Goal: Task Accomplishment & Management: Use online tool/utility

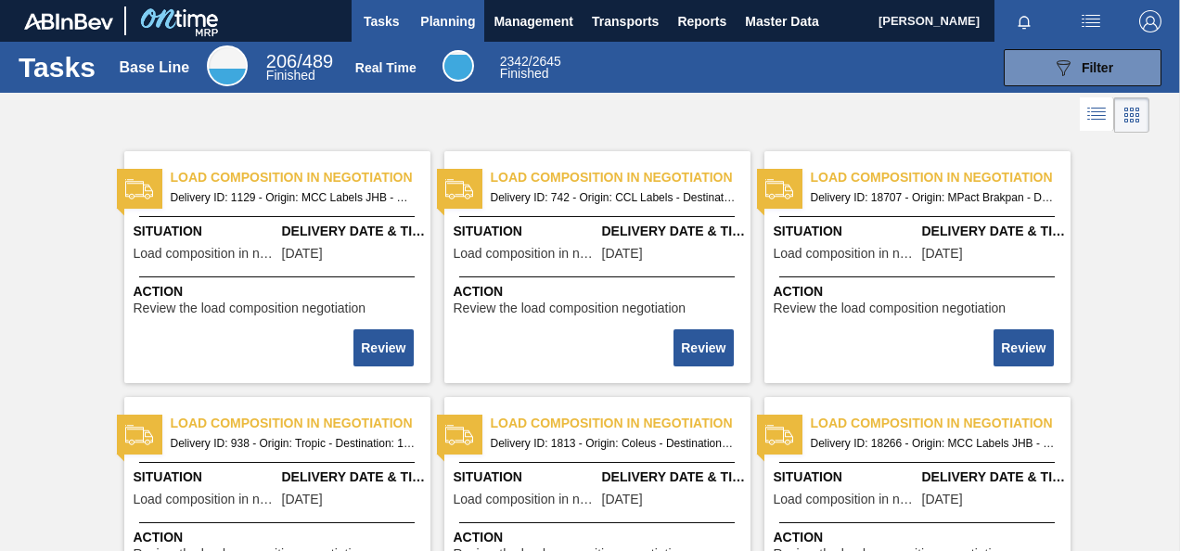
click at [441, 25] on span "Planning" at bounding box center [447, 21] width 55 height 22
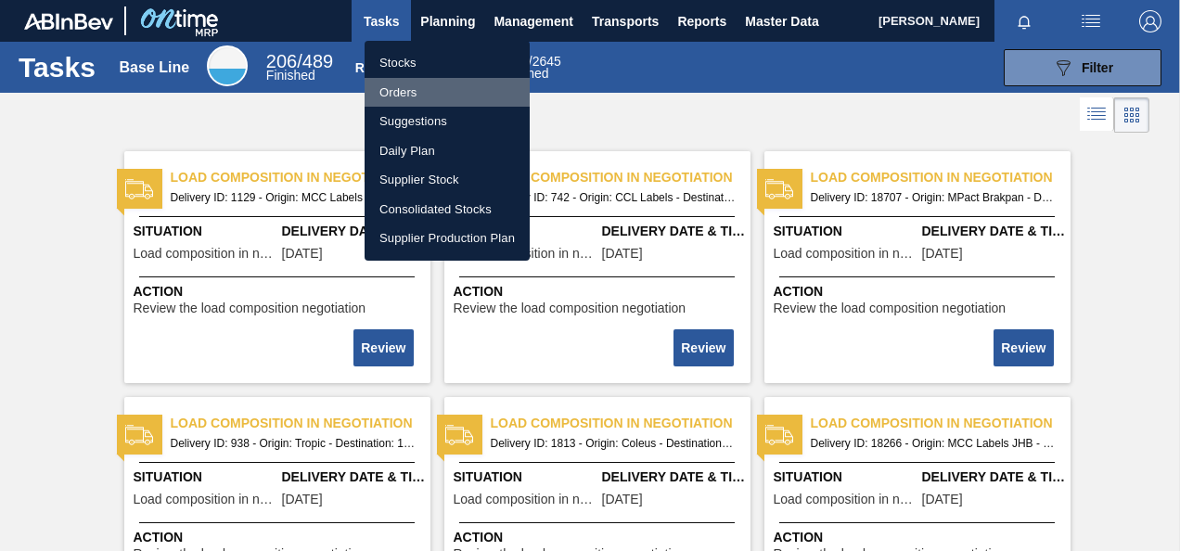
click at [417, 82] on li "Orders" at bounding box center [447, 93] width 165 height 30
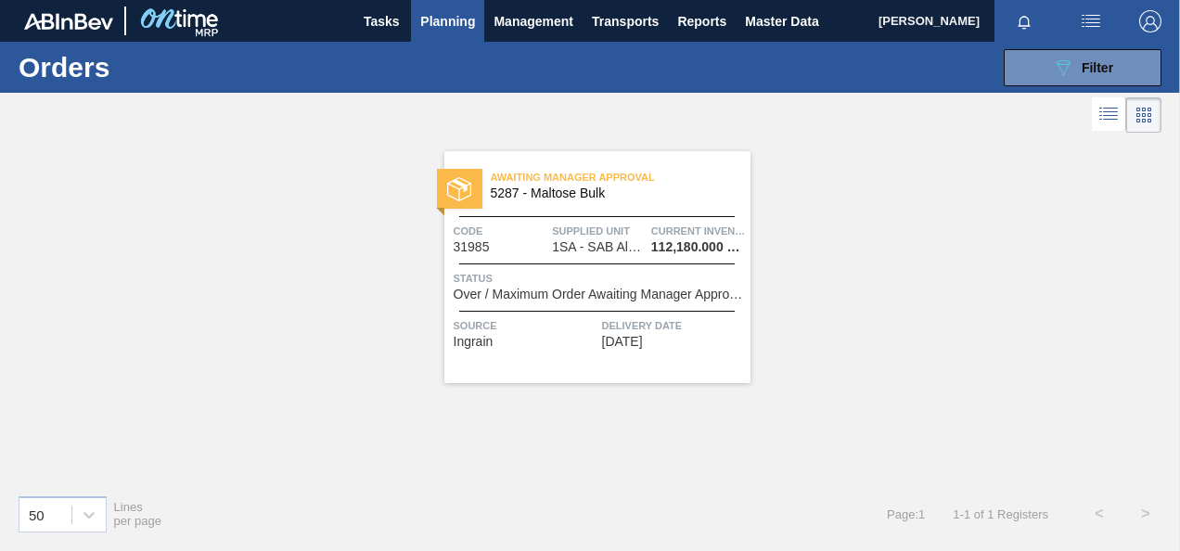
click at [625, 258] on div "Awaiting Manager Approval 5287 - Maltose Bulk Code 31985 Supplied Unit 1SA - SA…" at bounding box center [598, 267] width 306 height 232
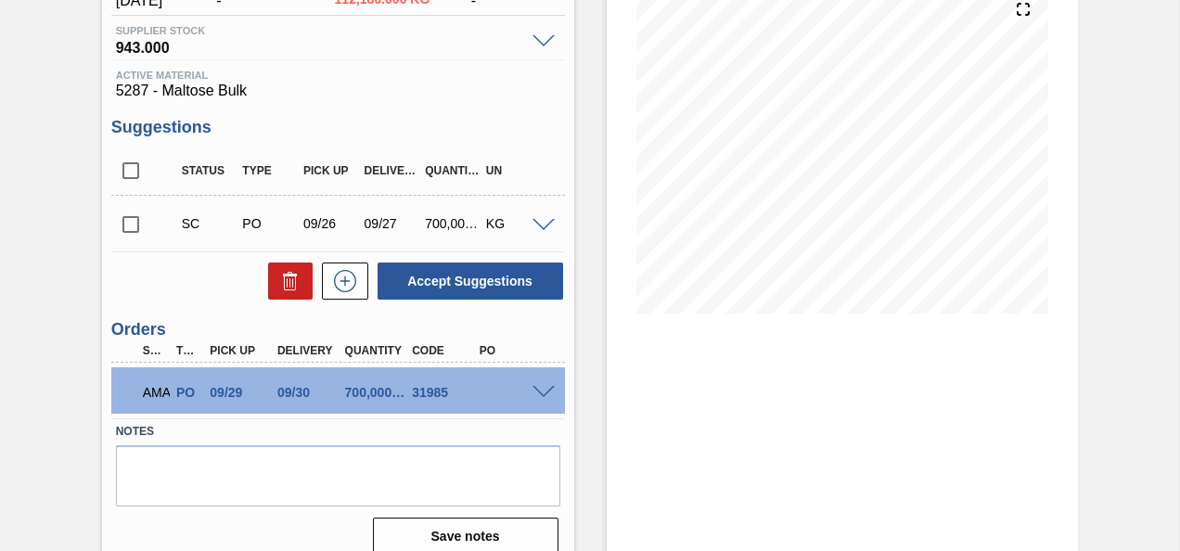
scroll to position [250, 0]
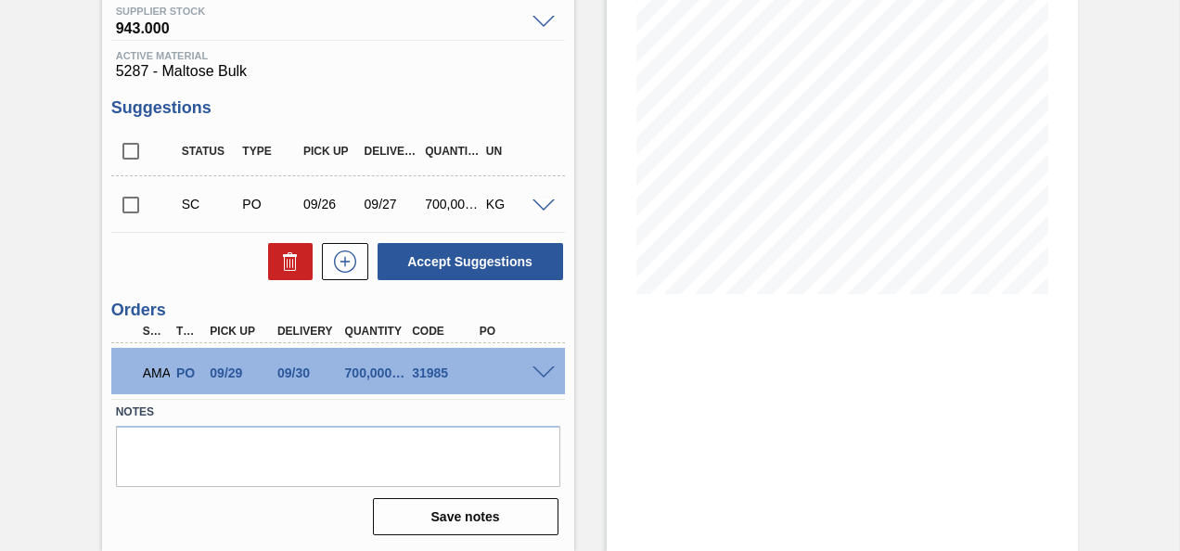
click at [541, 375] on span at bounding box center [544, 374] width 22 height 14
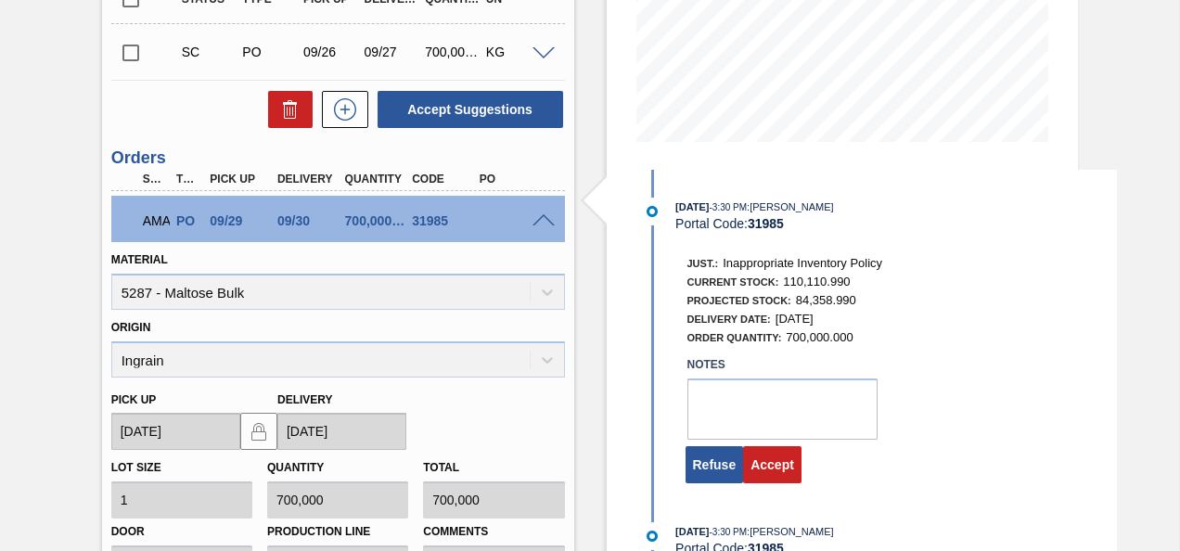
scroll to position [435, 0]
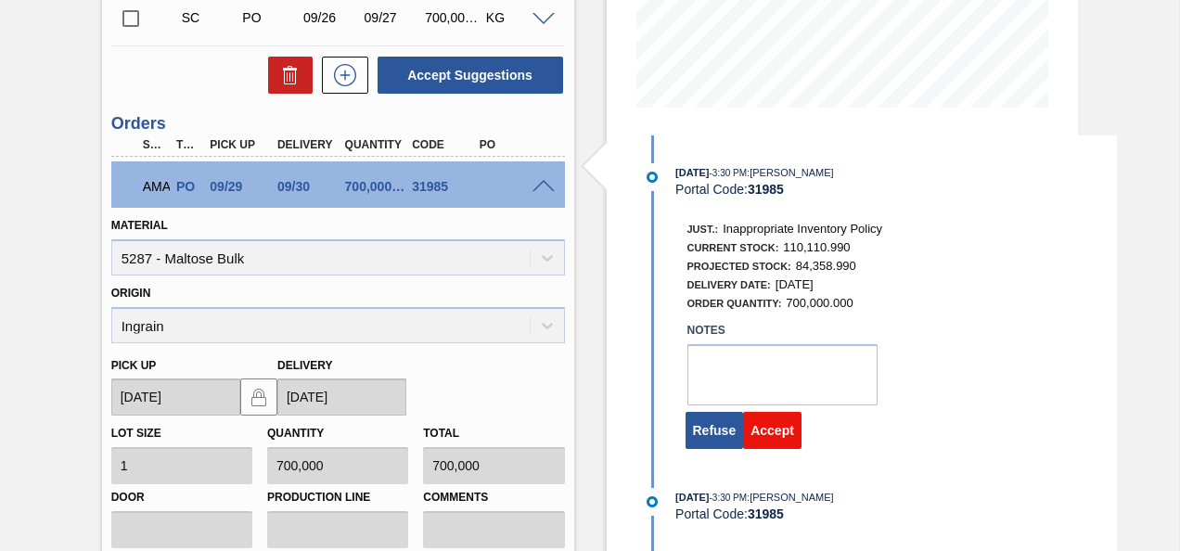
click at [761, 432] on button "Accept" at bounding box center [772, 430] width 58 height 37
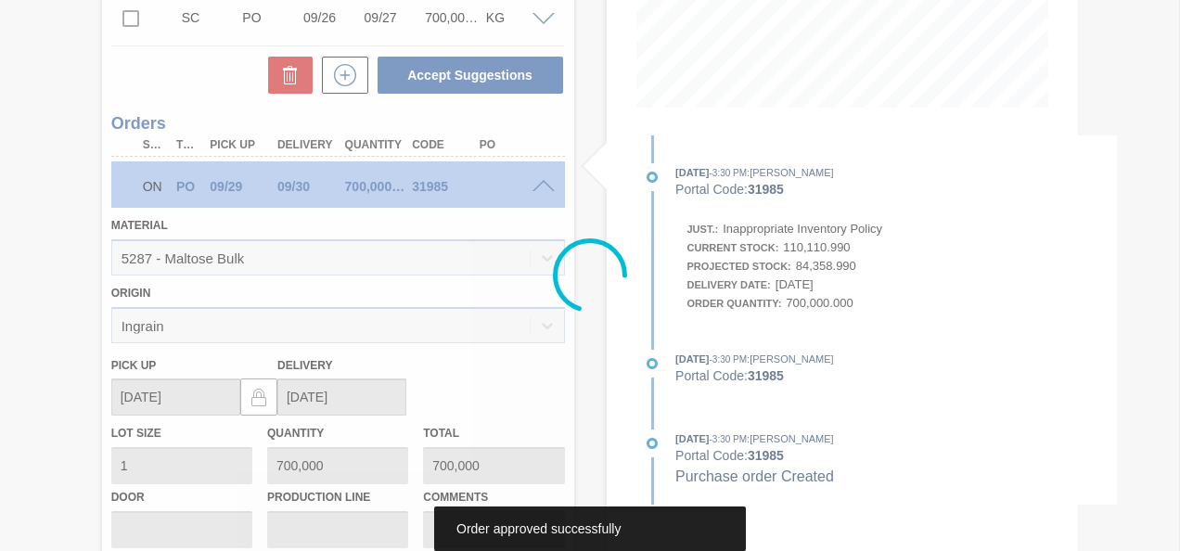
scroll to position [250, 0]
